Goal: Information Seeking & Learning: Learn about a topic

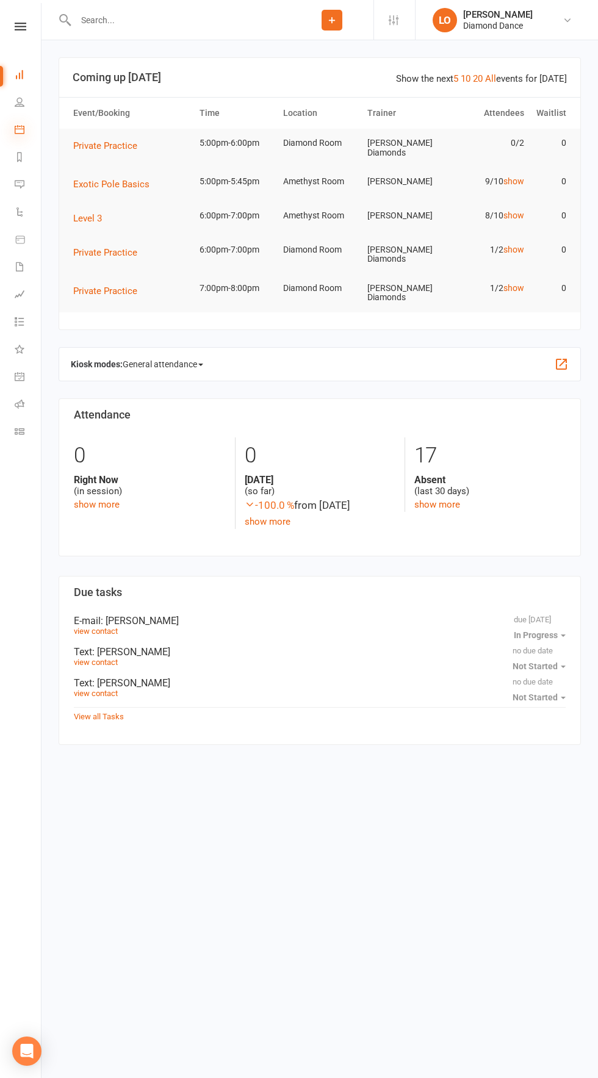
click at [19, 132] on icon at bounding box center [20, 129] width 10 height 10
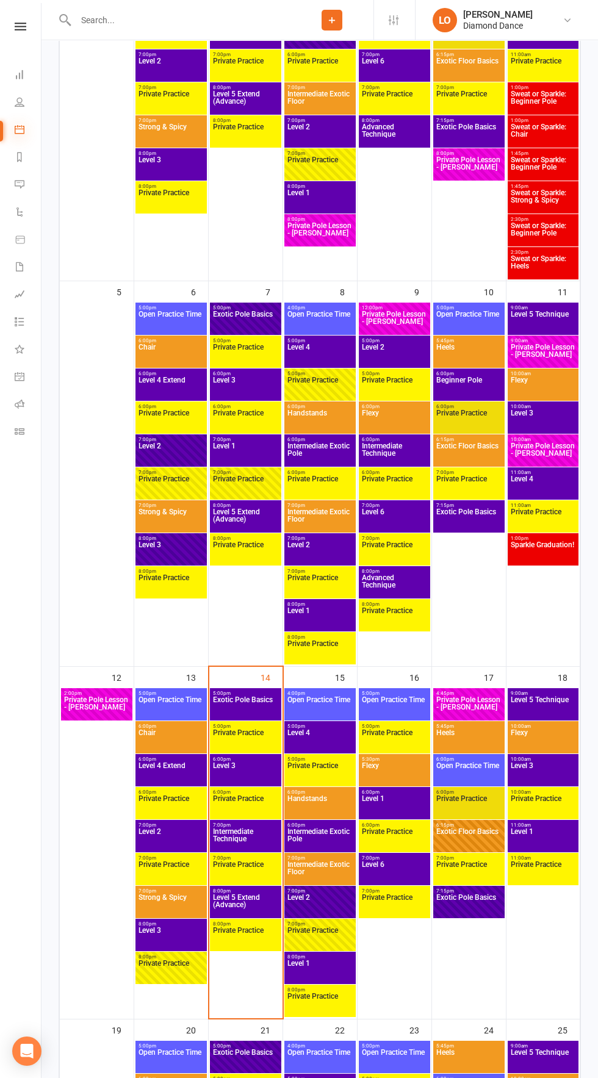
scroll to position [412, 0]
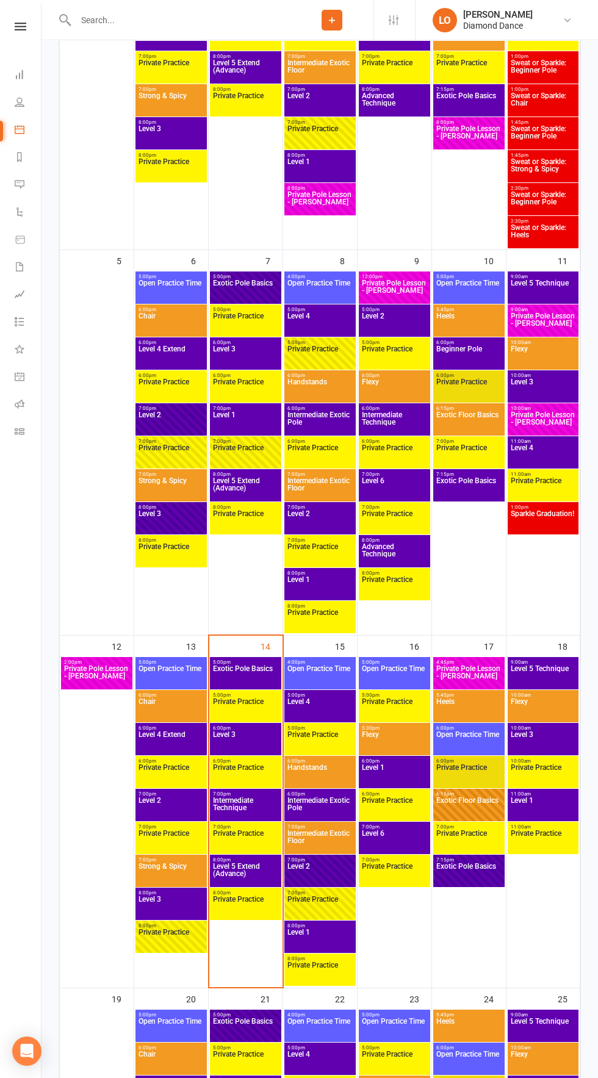
click at [411, 780] on span "Level 1" at bounding box center [394, 775] width 67 height 22
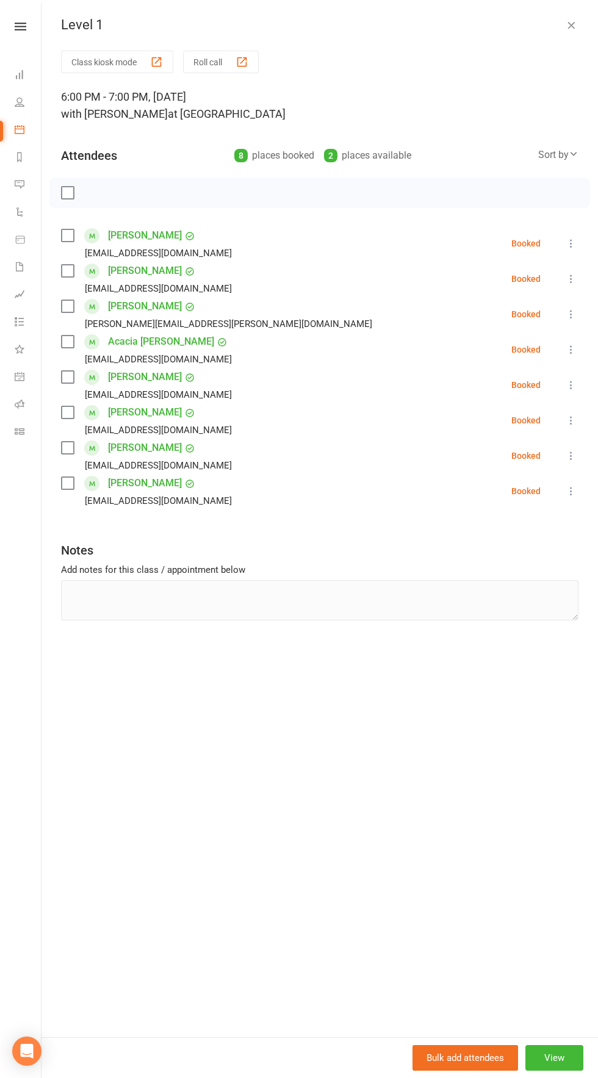
click at [563, 16] on div "Level 1 Class kiosk mode Roll call 6:00 PM - 7:00 PM, [DATE] with [PERSON_NAME]…" at bounding box center [319, 539] width 557 height 1078
click at [571, 25] on icon "button" at bounding box center [571, 25] width 12 height 12
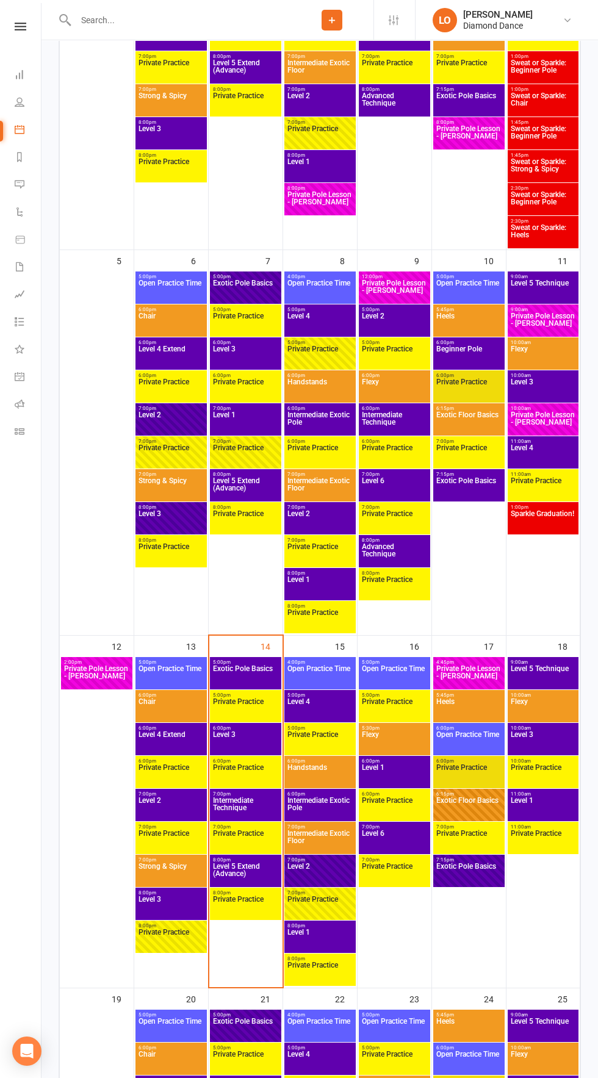
click at [553, 807] on span "Level 1" at bounding box center [543, 808] width 66 height 22
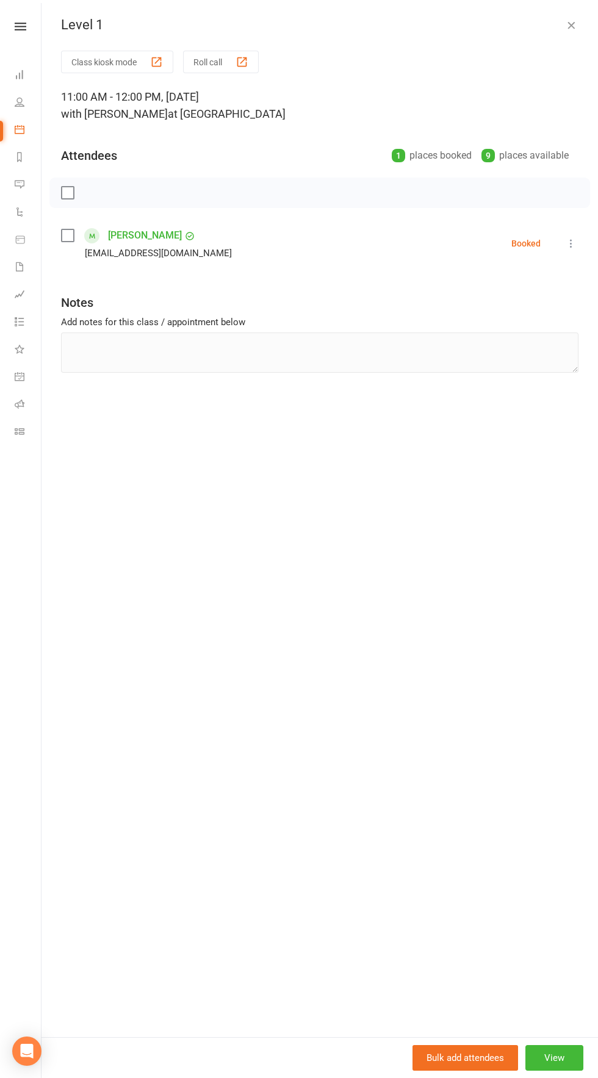
click at [546, 23] on div "Level 1" at bounding box center [319, 25] width 557 height 16
click at [552, 11] on div "Level 1 Class kiosk mode Roll call 11:00 AM - 12:00 PM, [DATE] with [PERSON_NAM…" at bounding box center [319, 539] width 557 height 1078
click at [571, 25] on icon "button" at bounding box center [571, 25] width 12 height 12
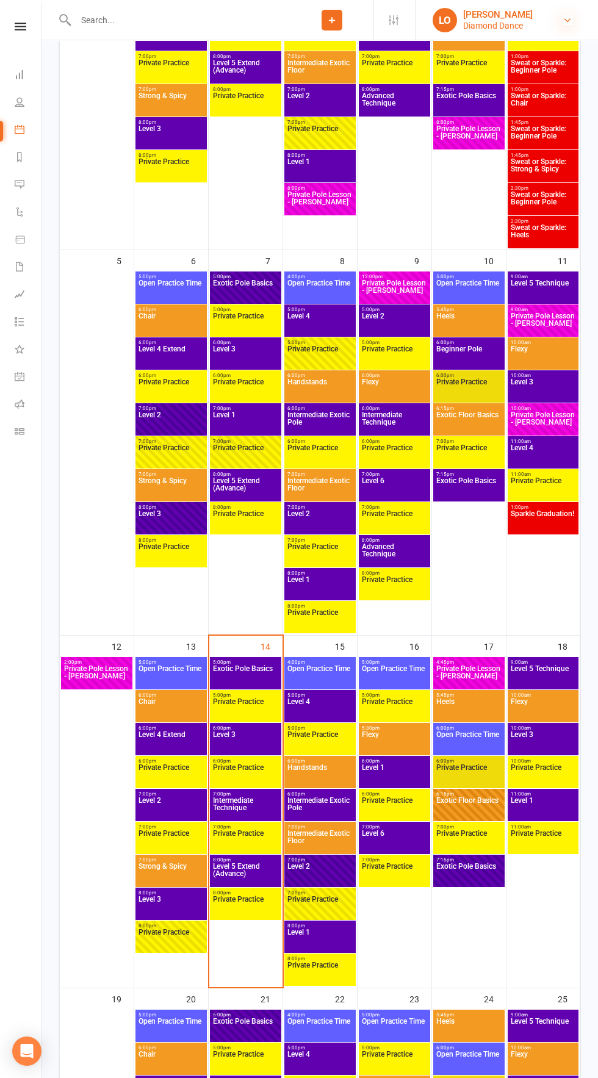
click at [567, 20] on icon at bounding box center [568, 20] width 10 height 10
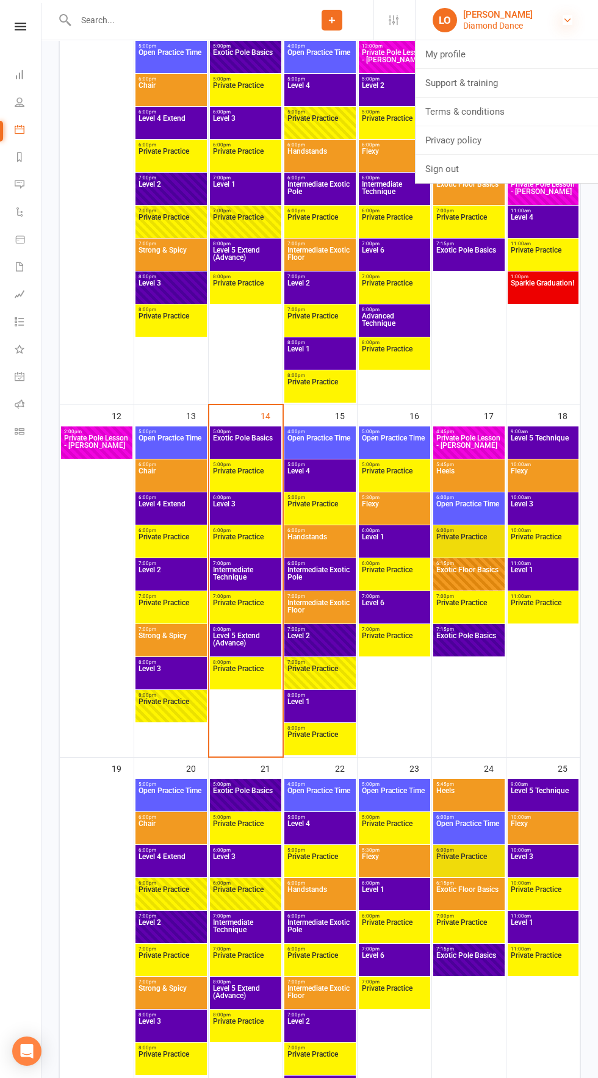
scroll to position [668, 0]
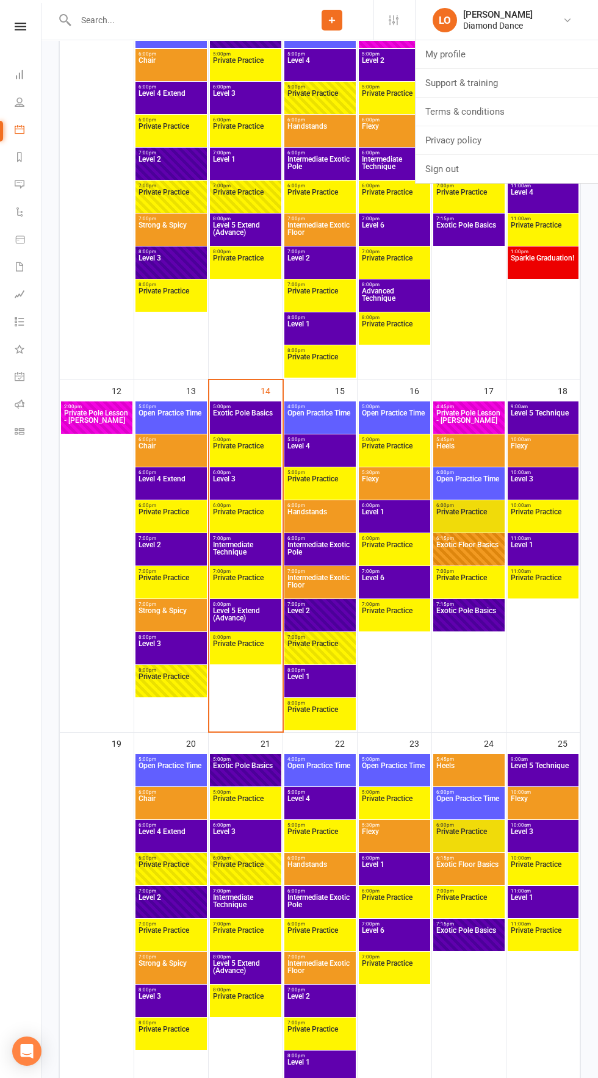
click at [333, 686] on span "Level 1" at bounding box center [320, 684] width 67 height 22
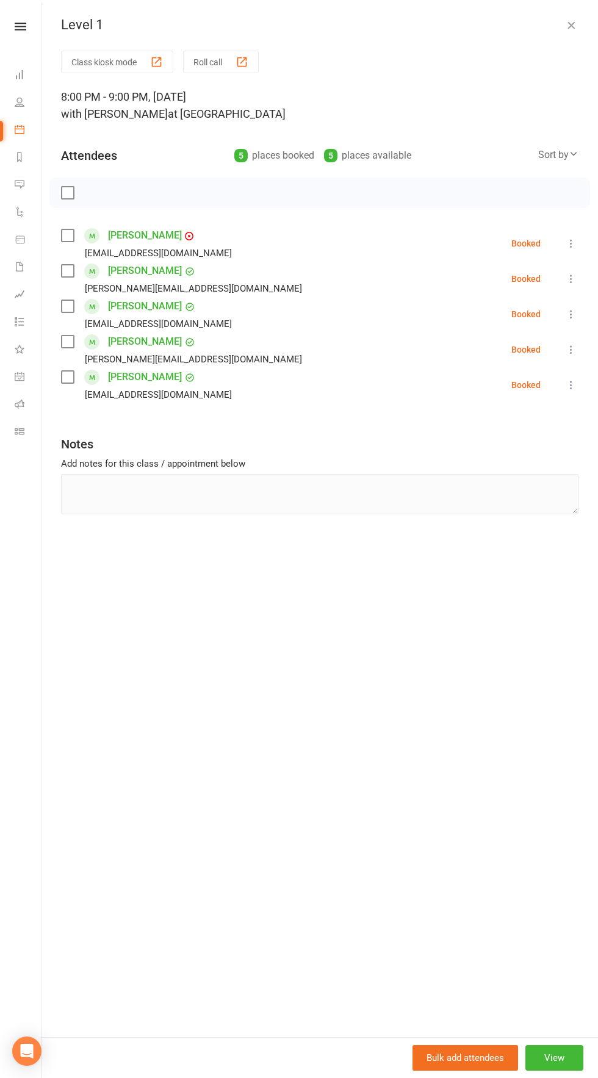
click at [574, 24] on icon "button" at bounding box center [571, 25] width 12 height 12
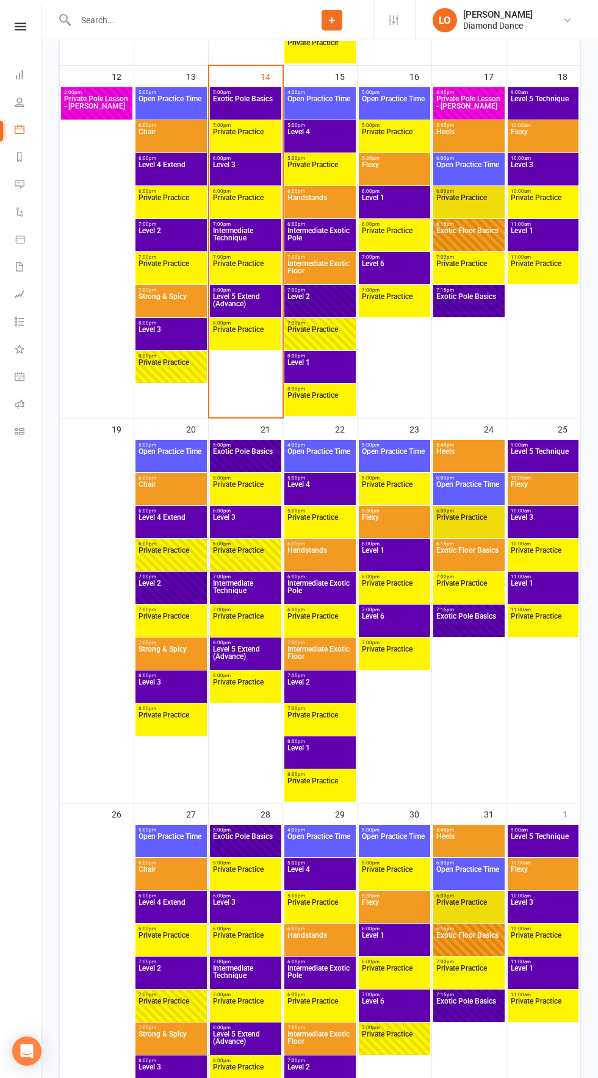
scroll to position [1005, 0]
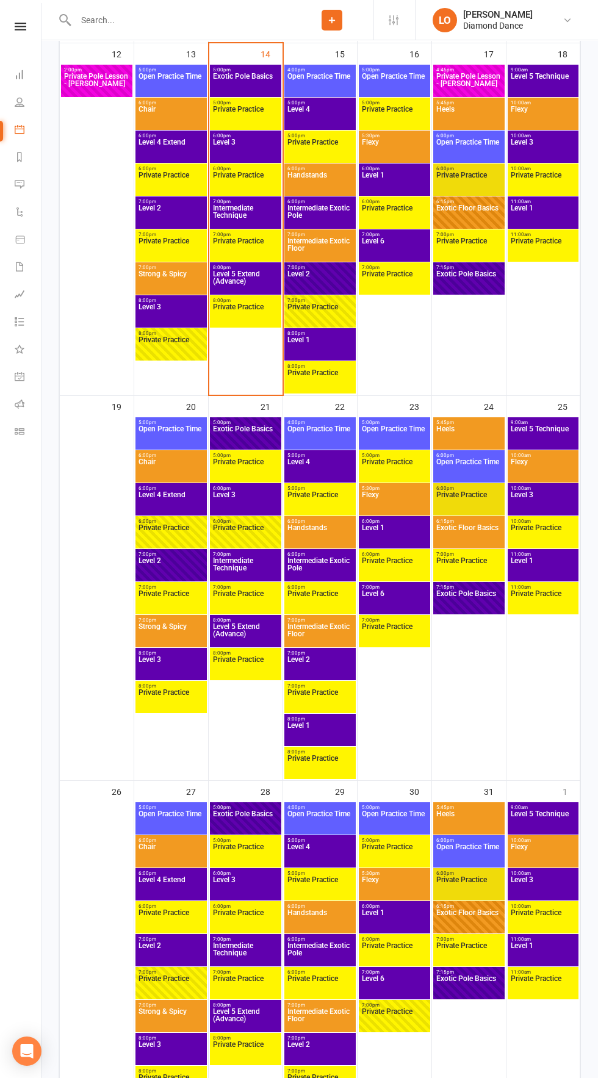
click at [542, 582] on div "11:00am - 12:00pm Private Practice" at bounding box center [543, 598] width 71 height 32
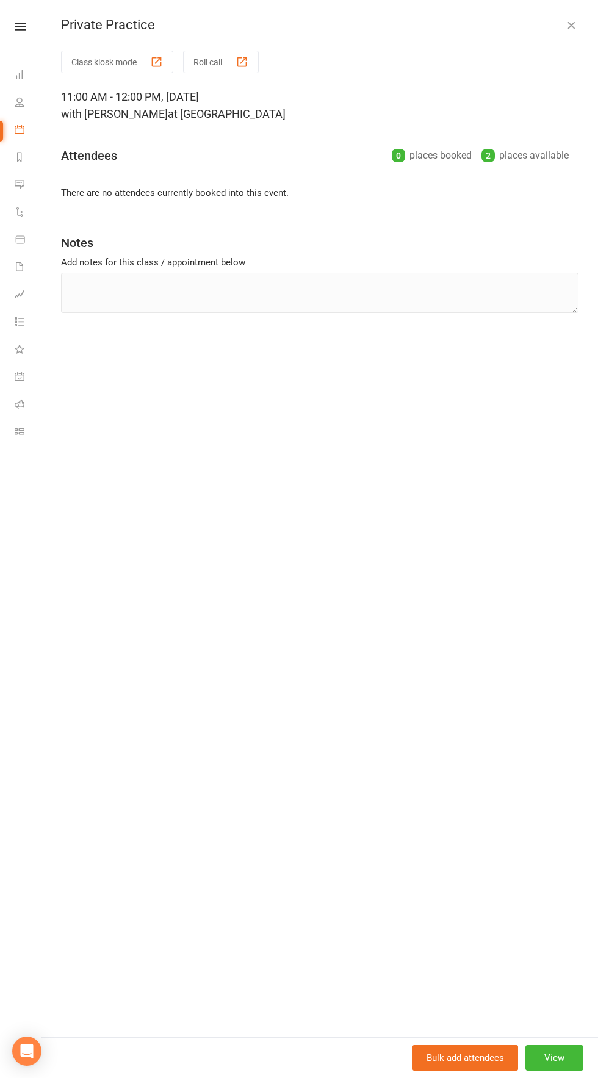
click at [571, 26] on icon "button" at bounding box center [571, 25] width 12 height 12
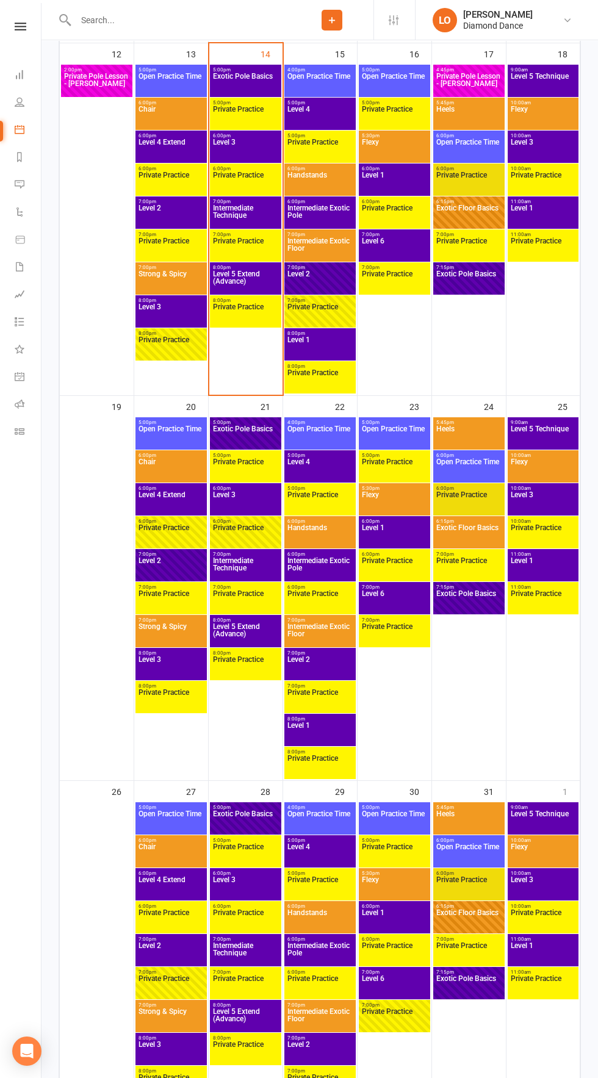
click at [547, 578] on span "Level 1" at bounding box center [543, 568] width 66 height 22
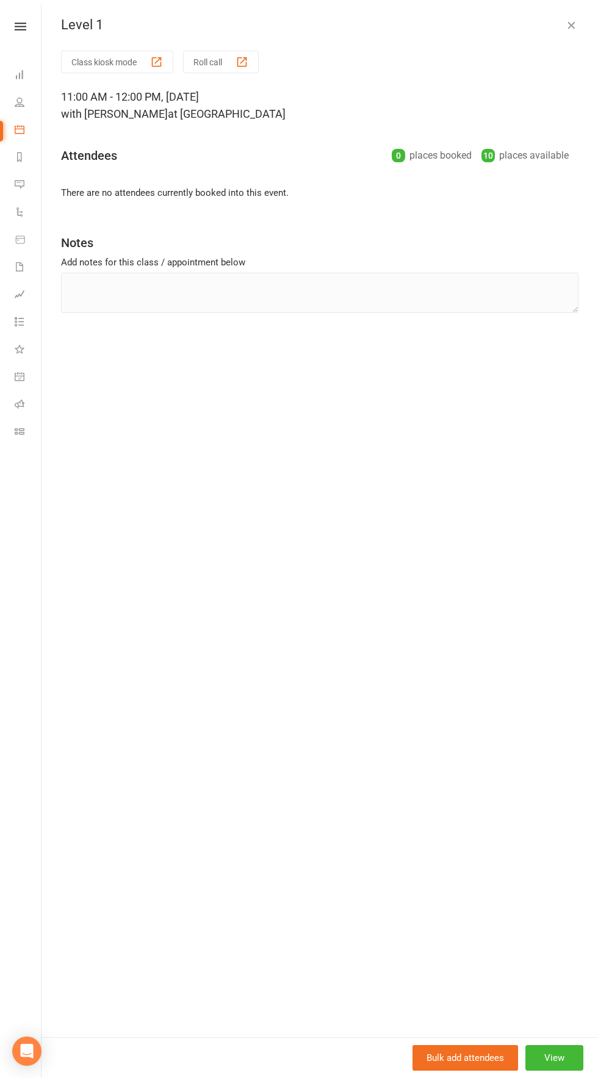
click at [567, 25] on icon "button" at bounding box center [571, 25] width 12 height 12
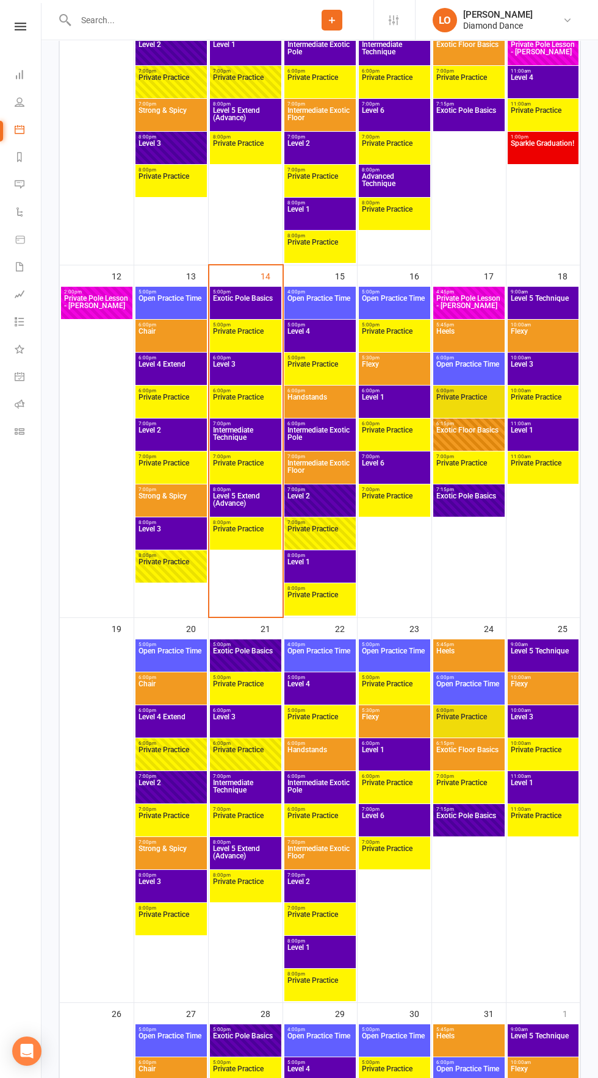
scroll to position [782, 0]
